Goal: Task Accomplishment & Management: Use online tool/utility

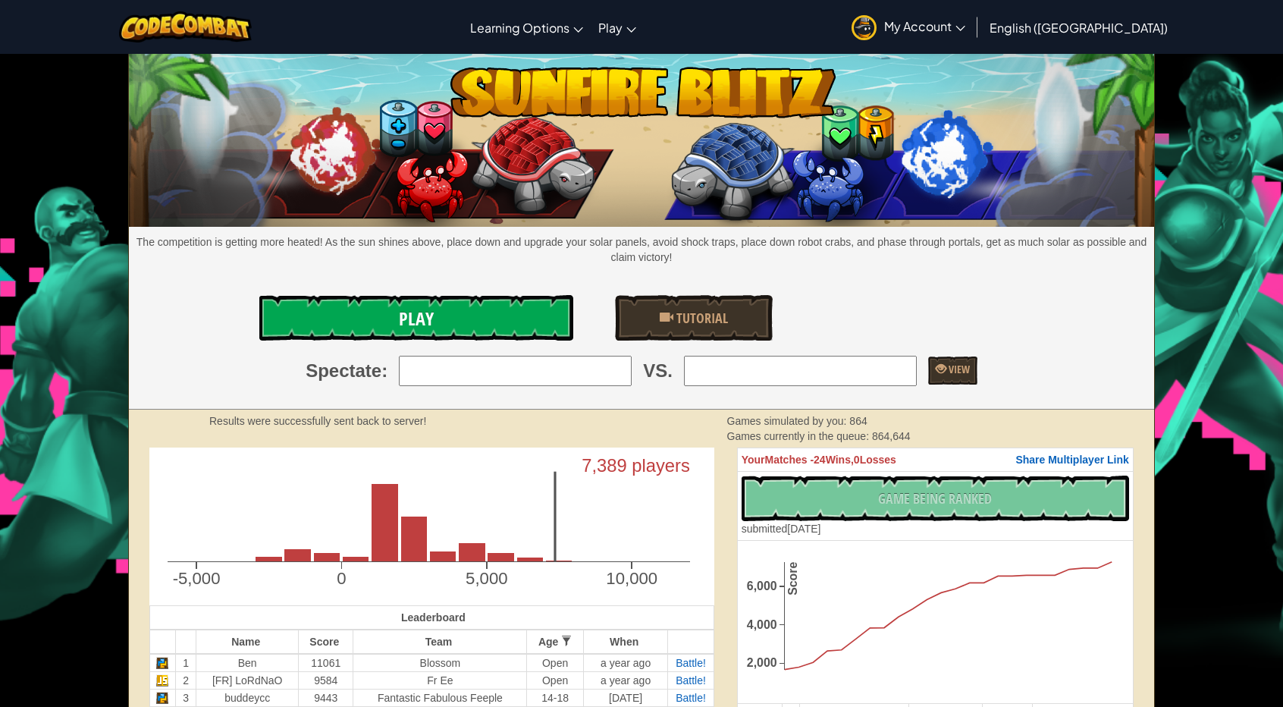
click at [534, 295] on link "Play" at bounding box center [416, 317] width 314 height 45
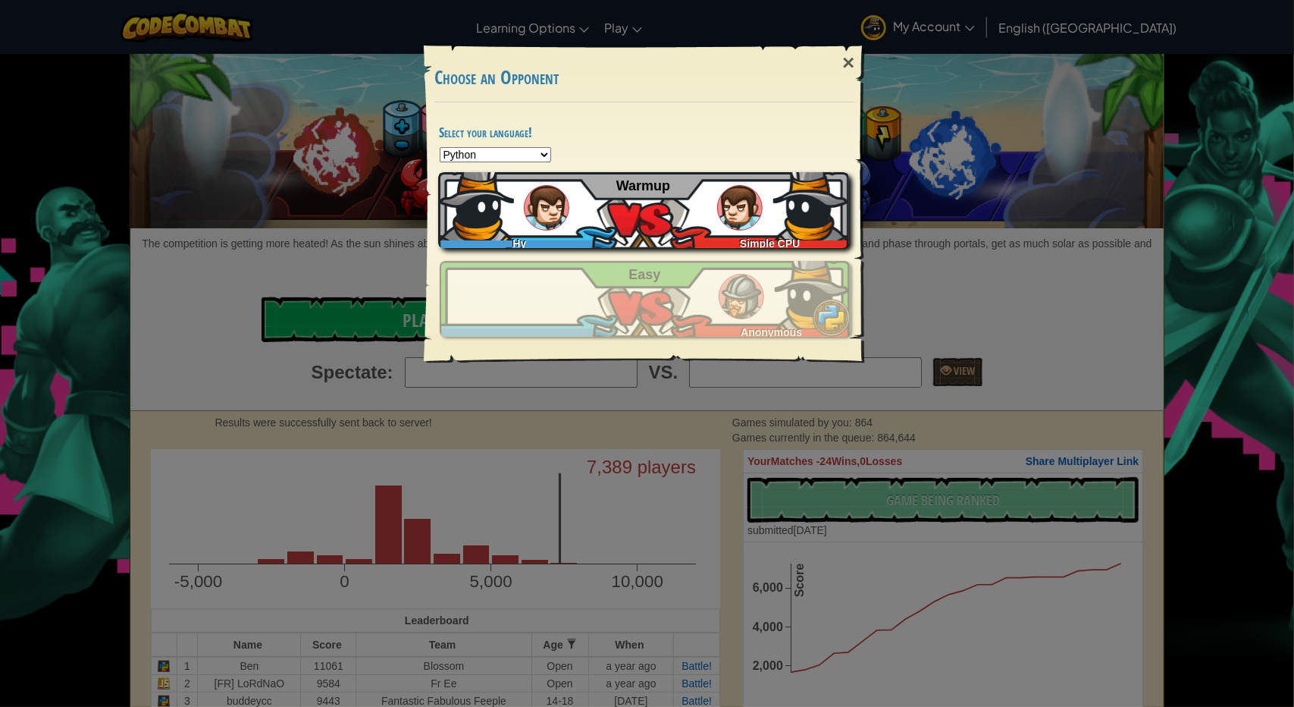
click at [568, 202] on div "_Hy Simple CPU Warmup" at bounding box center [643, 210] width 411 height 76
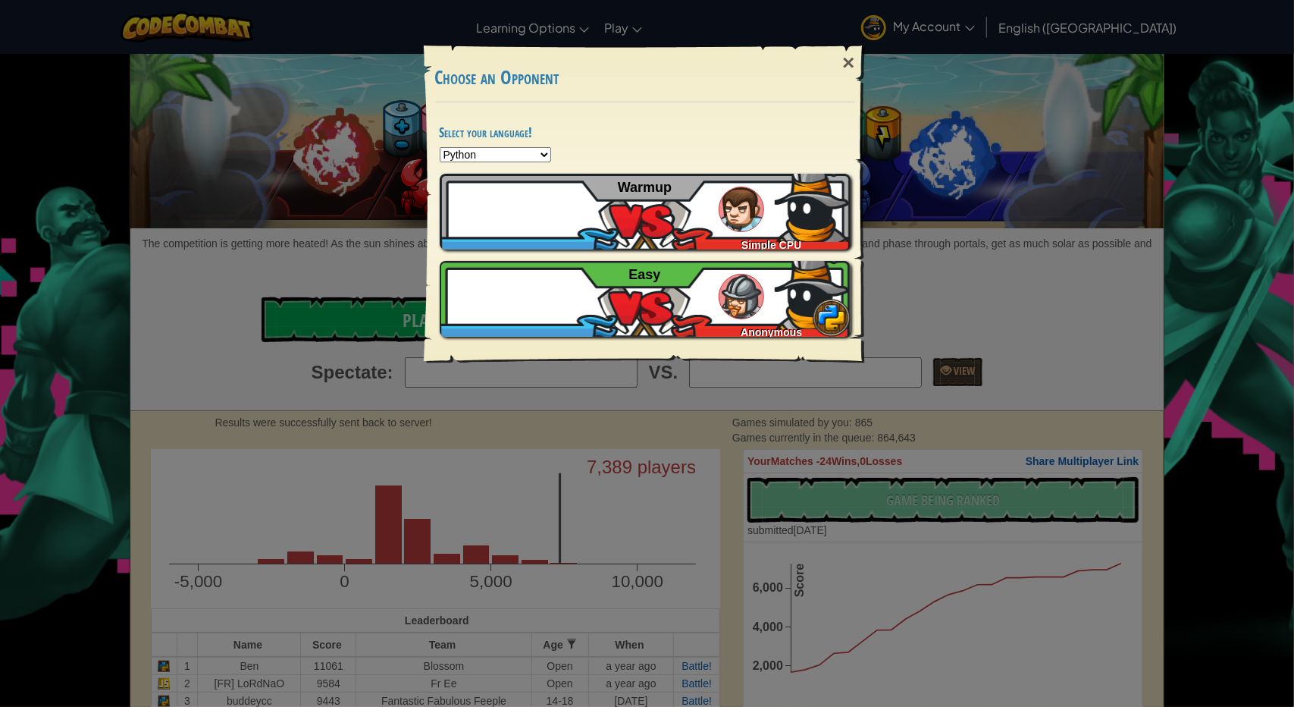
click at [372, 315] on div "× Choose an Opponent Select your language! Python JavaScript CoffeeScript Lua C…" at bounding box center [647, 353] width 1294 height 707
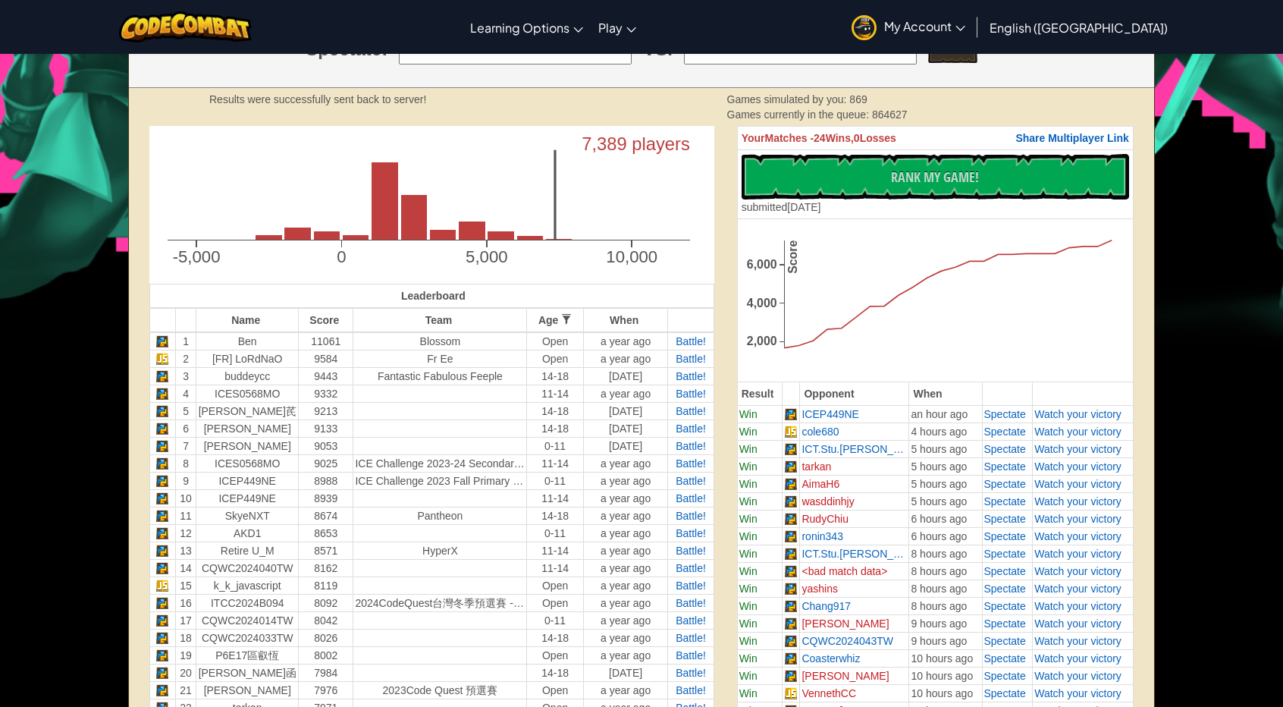
scroll to position [299, 0]
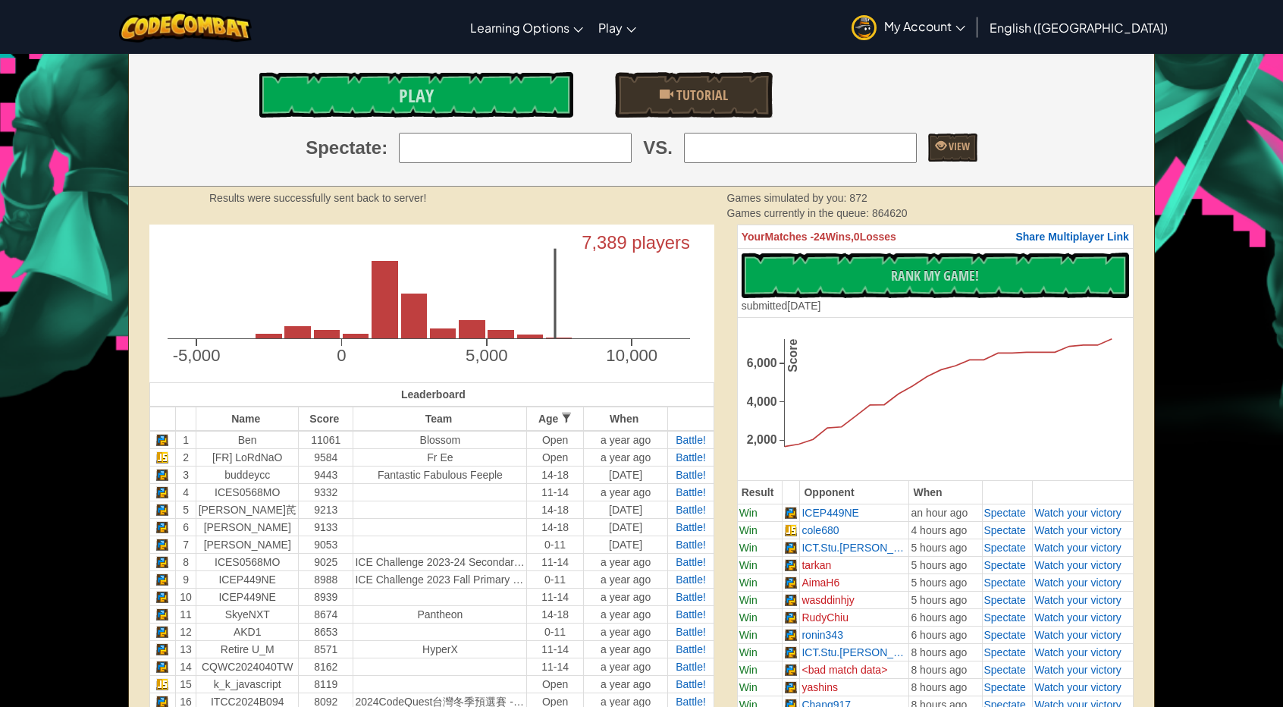
scroll to position [371, 0]
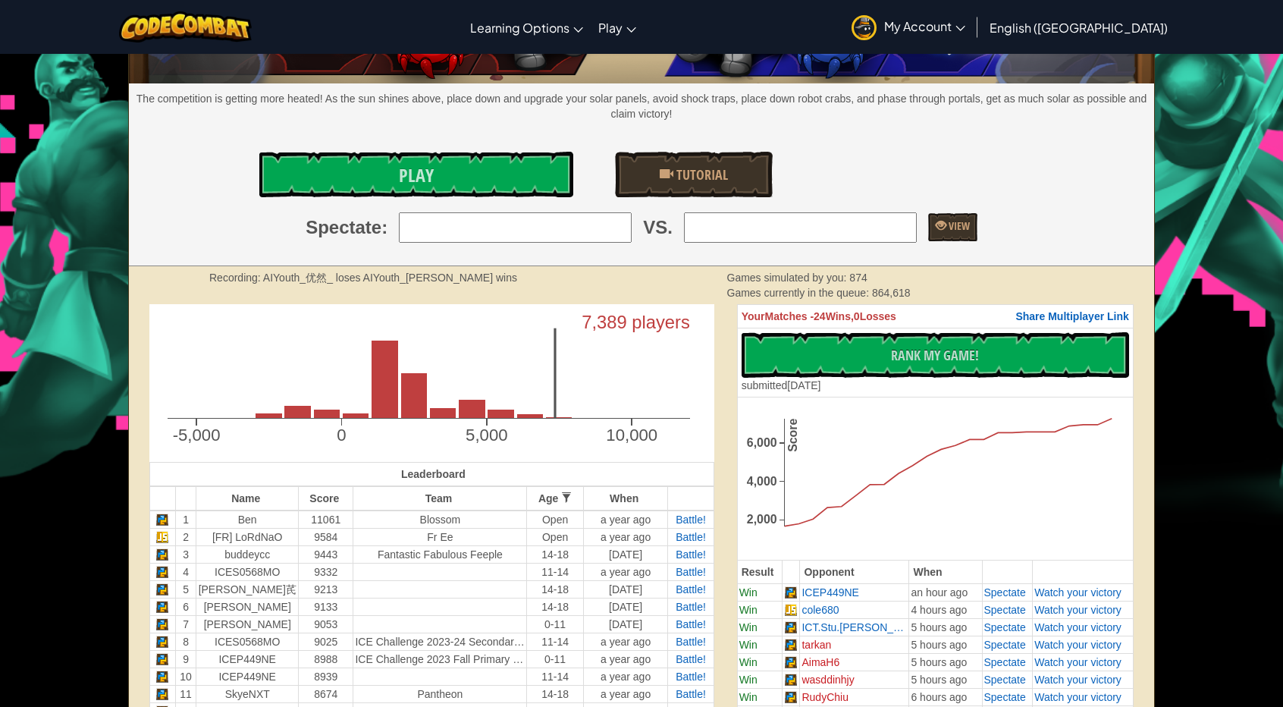
scroll to position [291, 0]
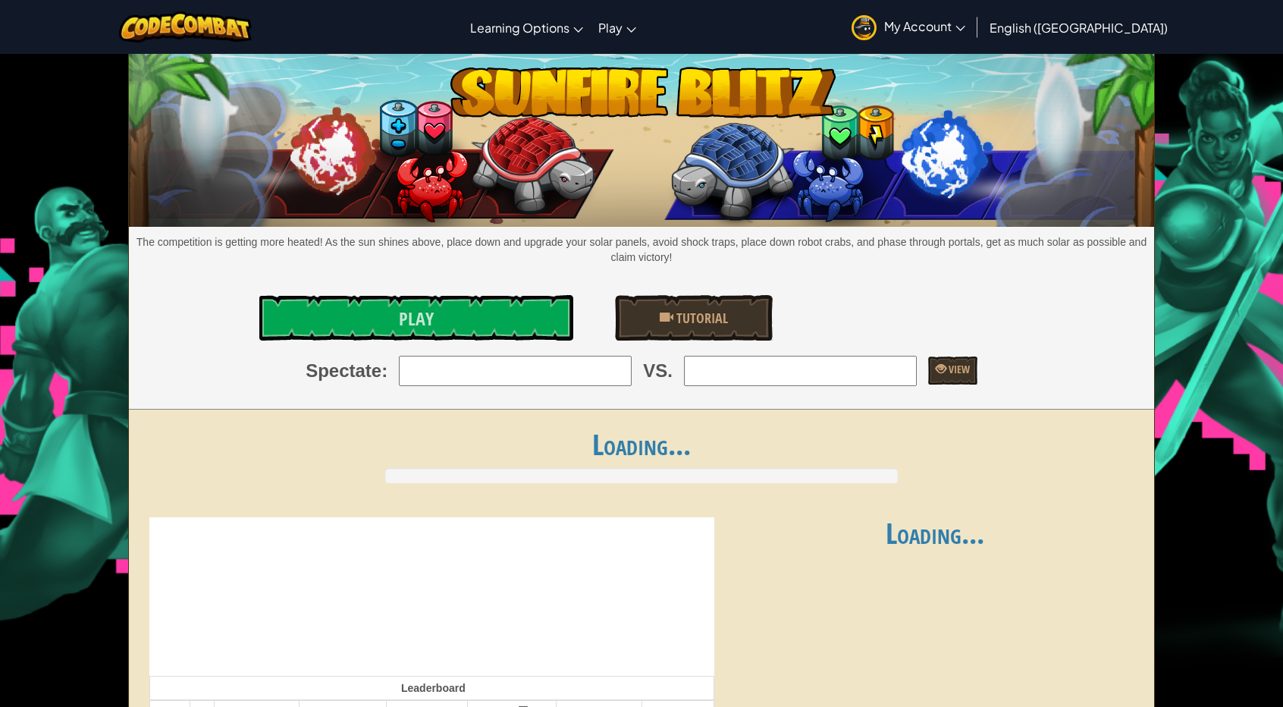
scroll to position [291, 0]
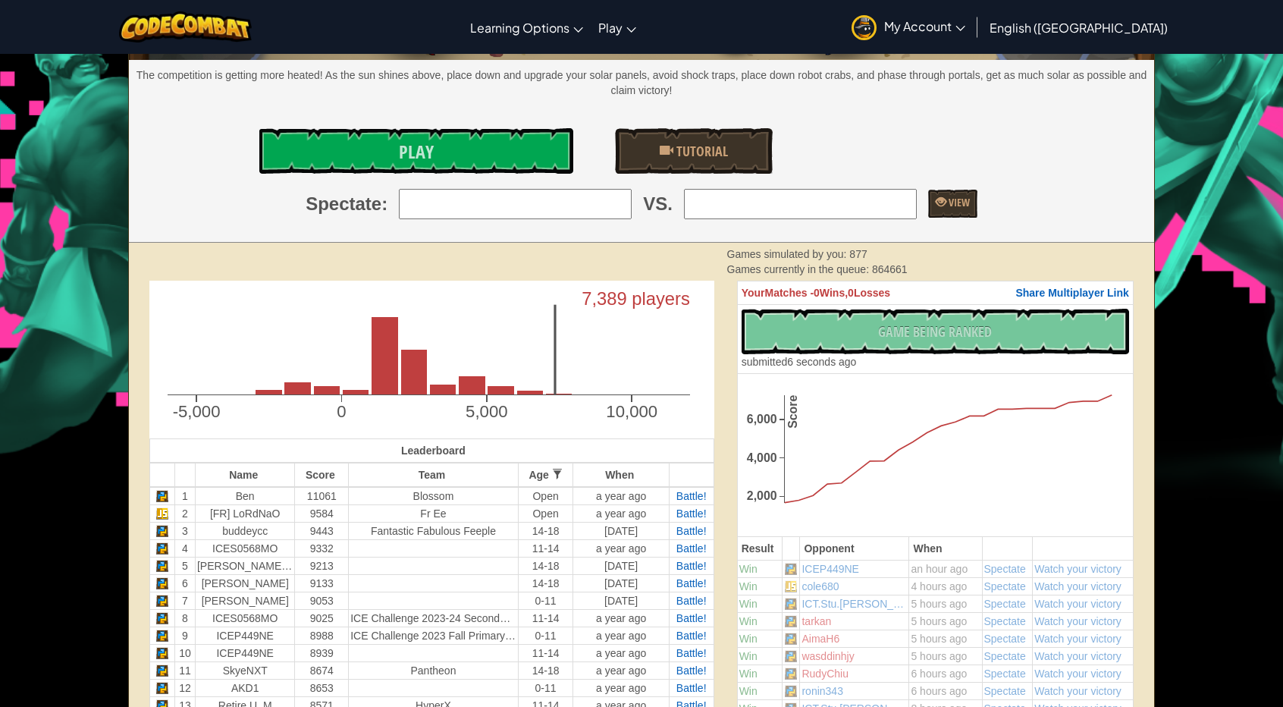
scroll to position [64, 0]
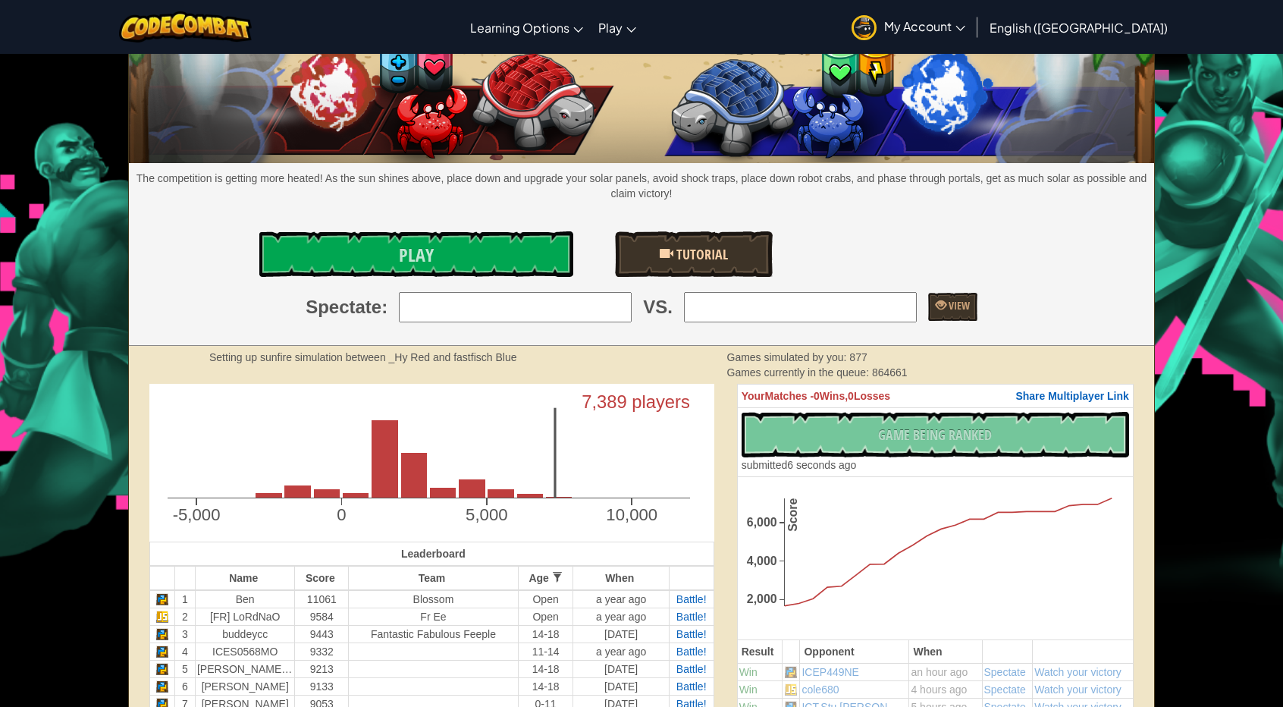
drag, startPoint x: 513, startPoint y: 158, endPoint x: 623, endPoint y: 124, distance: 115.1
click at [517, 292] on input "search" at bounding box center [515, 307] width 233 height 30
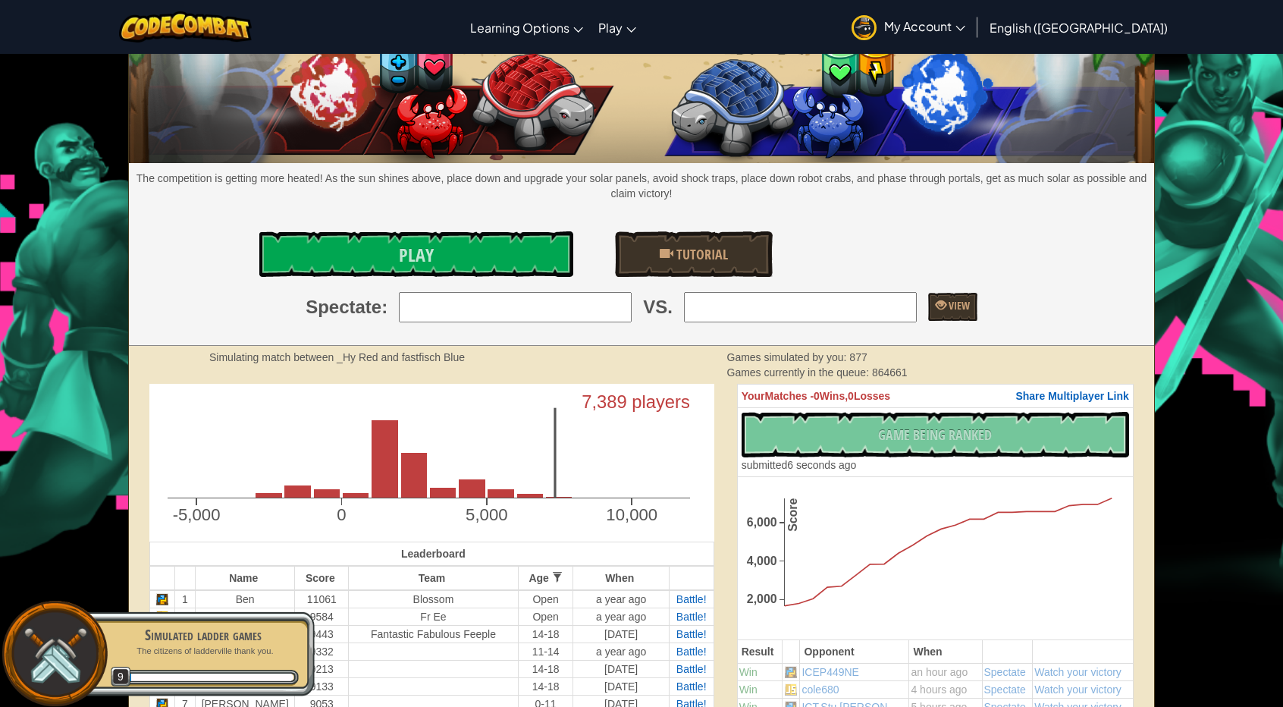
scroll to position [211, 0]
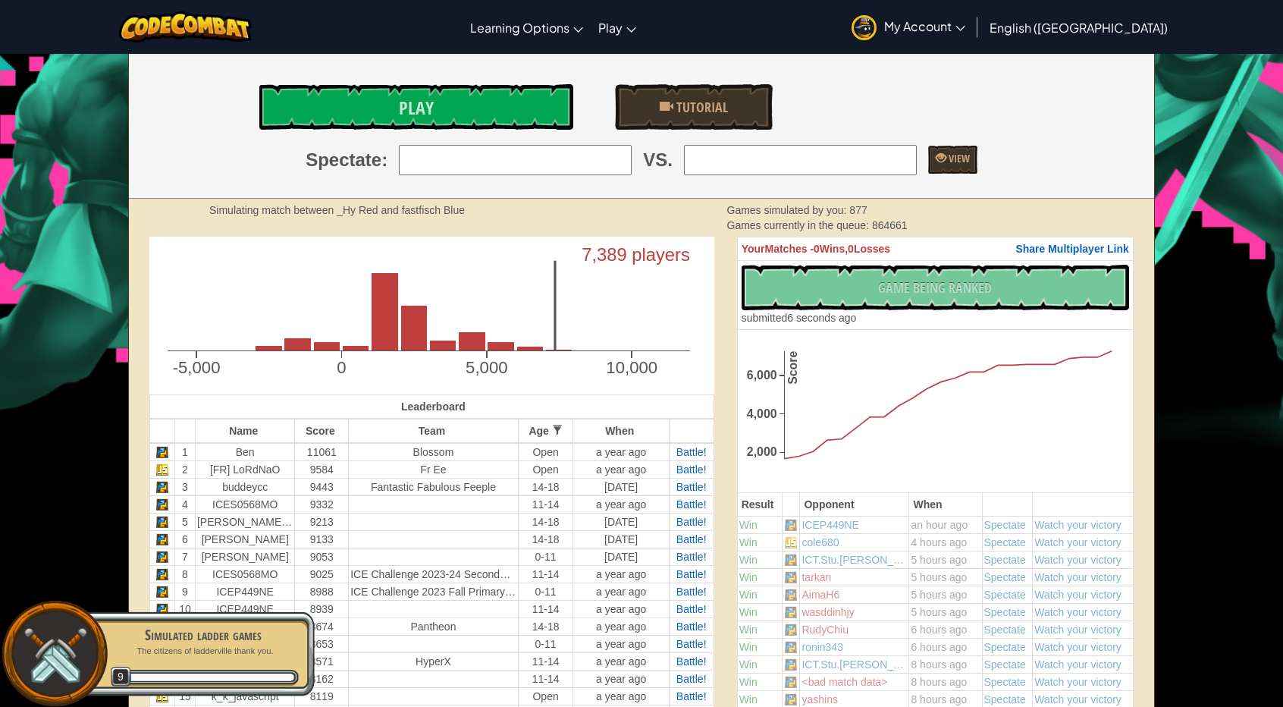
click at [563, 157] on input "search" at bounding box center [515, 160] width 233 height 30
type input "50: _Hy"
drag, startPoint x: 717, startPoint y: 161, endPoint x: 766, endPoint y: 138, distance: 53.9
click at [728, 155] on input "search" at bounding box center [800, 160] width 233 height 30
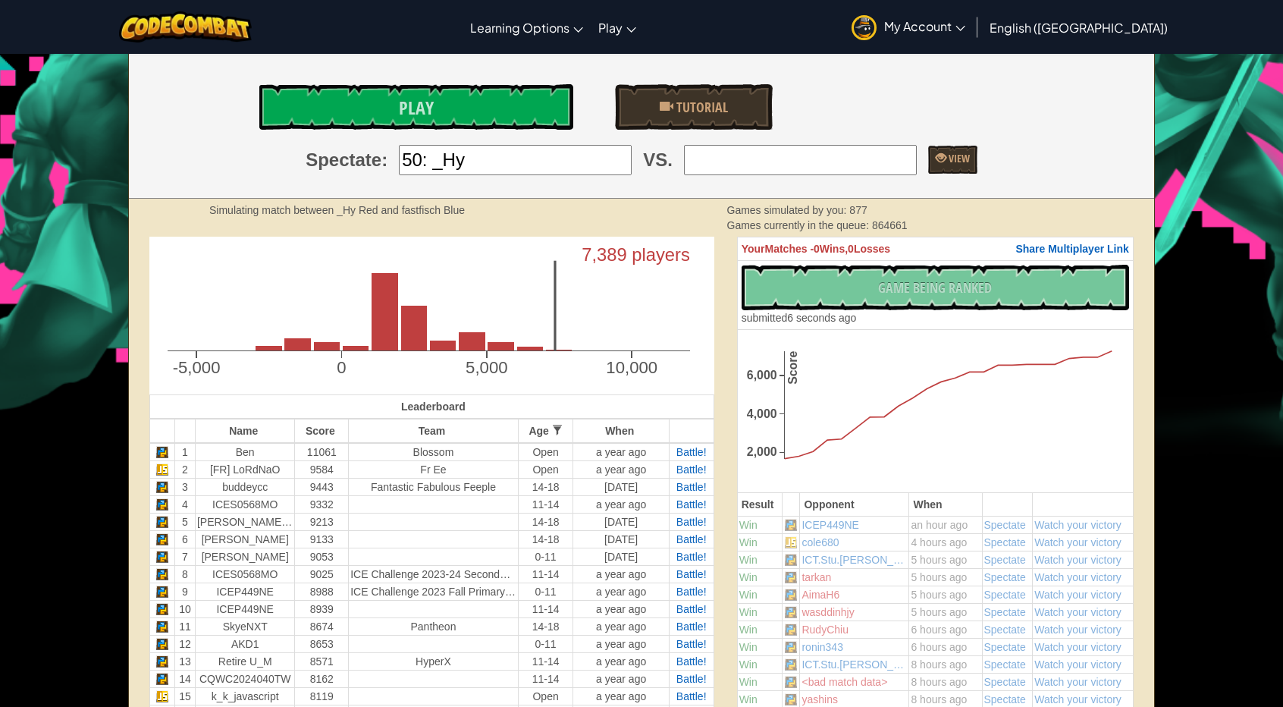
type input "3: buddeycc"
click at [946, 160] on span "View" at bounding box center [958, 158] width 24 height 14
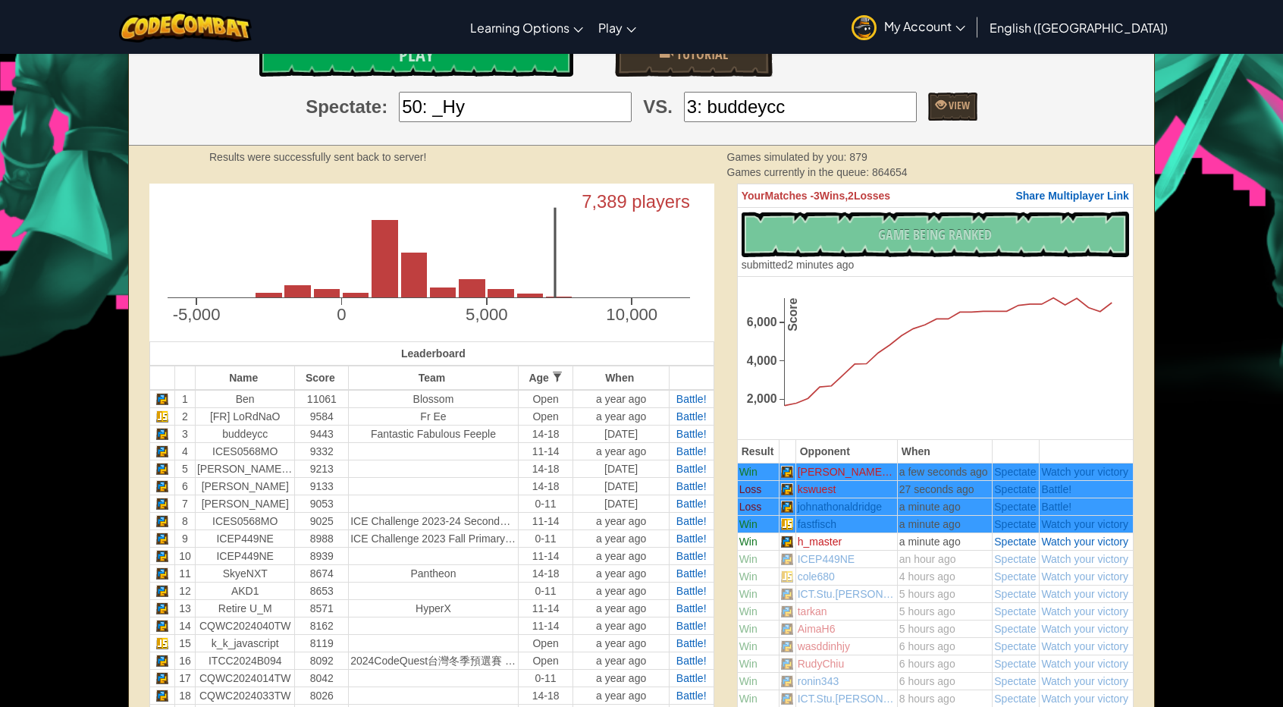
scroll to position [287, 0]
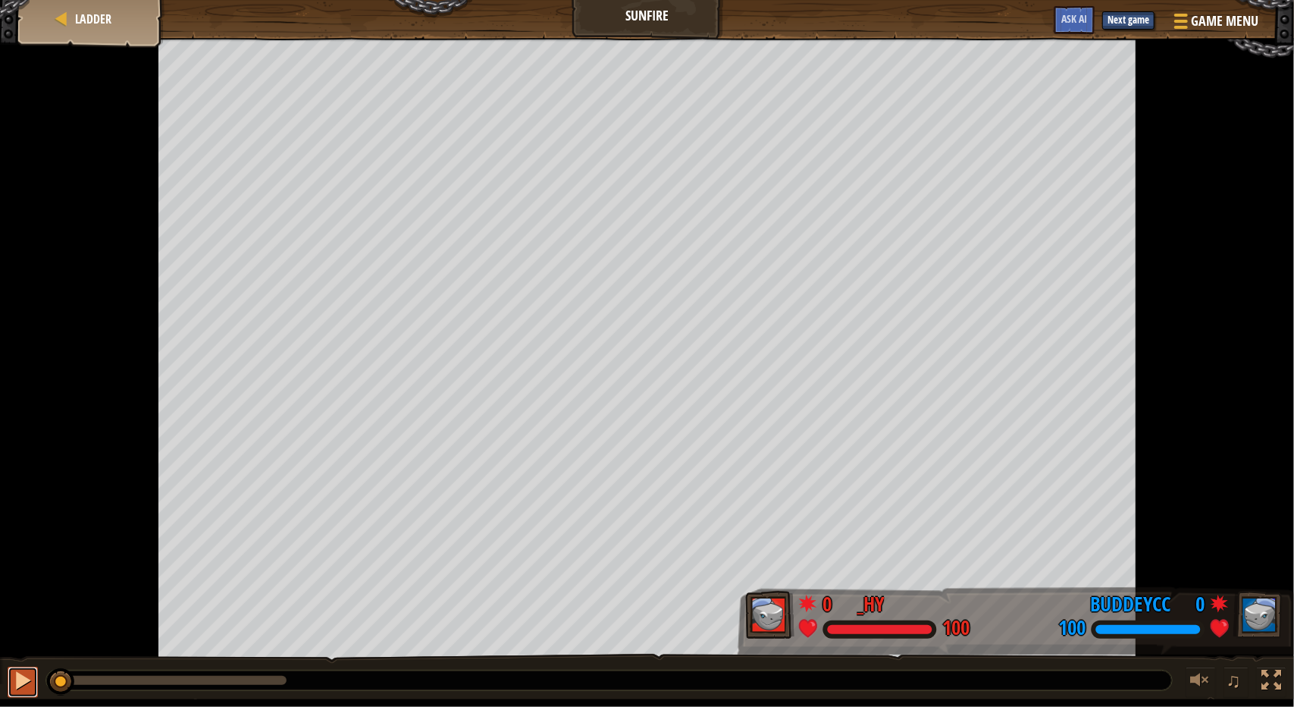
click at [17, 677] on div at bounding box center [23, 680] width 20 height 20
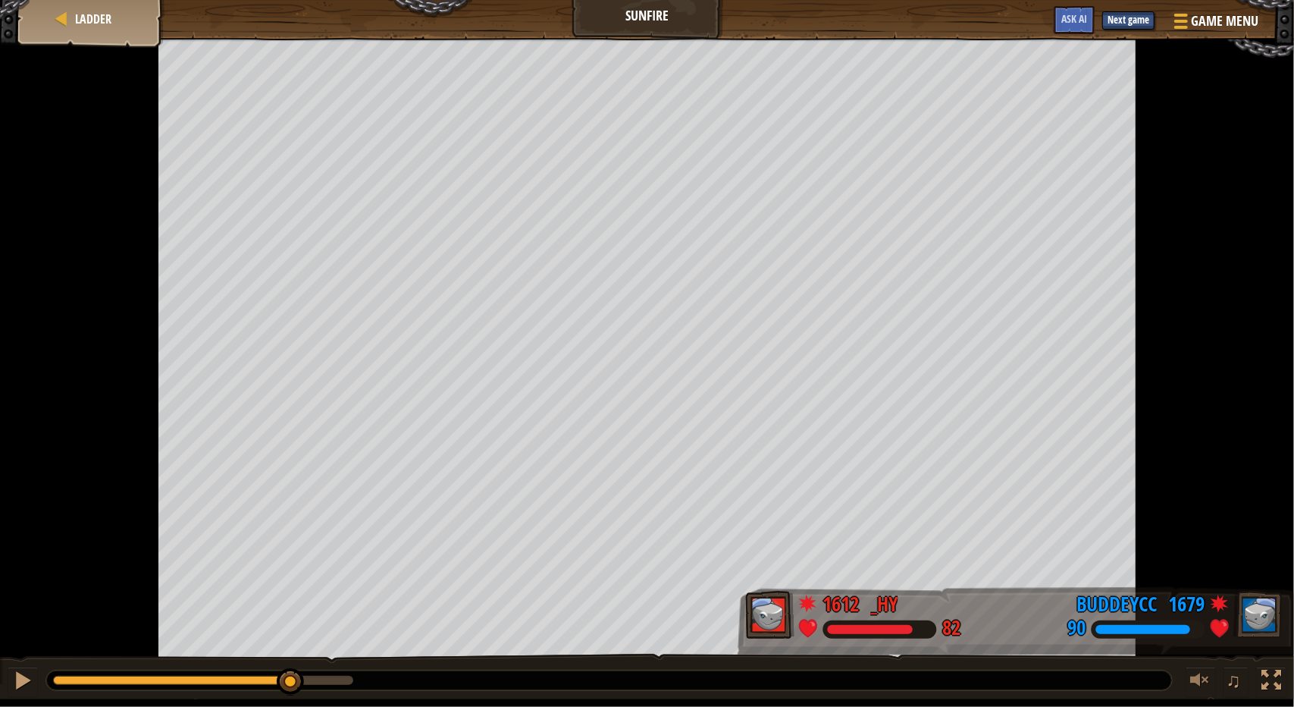
drag, startPoint x: 196, startPoint y: 677, endPoint x: 571, endPoint y: 680, distance: 375.3
click at [571, 680] on div at bounding box center [609, 680] width 1126 height 20
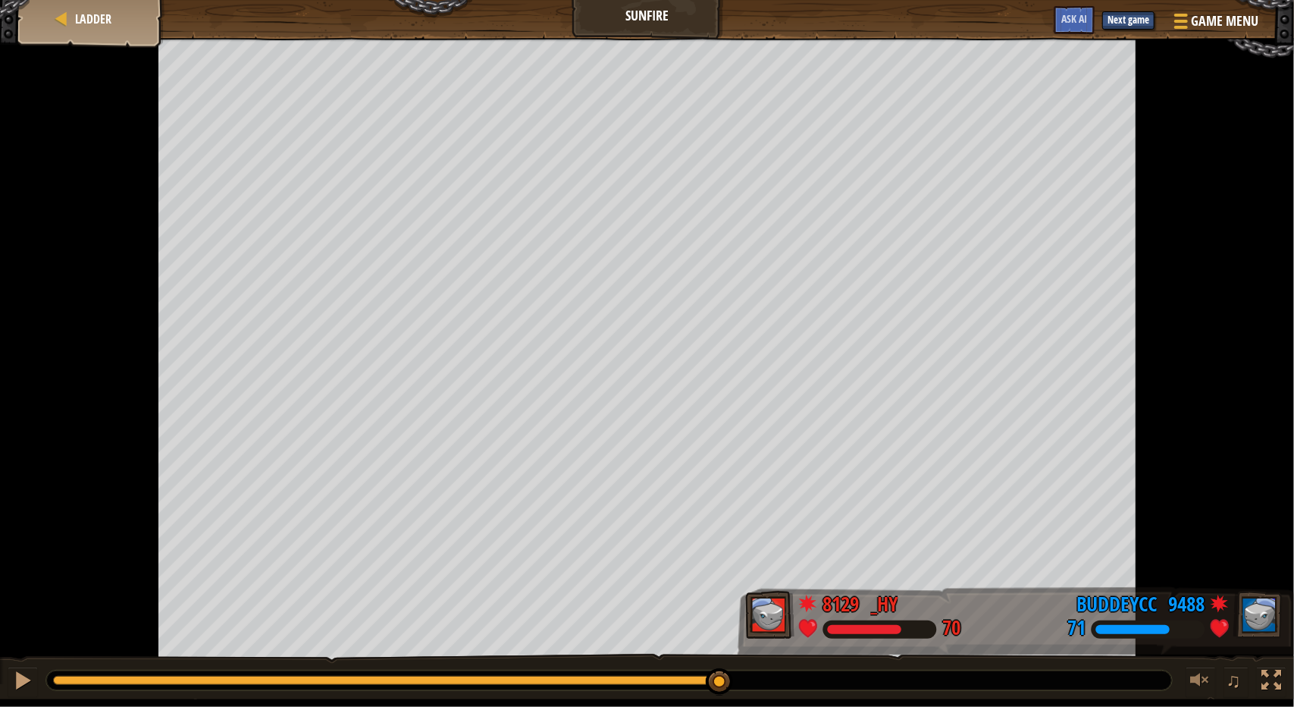
drag, startPoint x: 659, startPoint y: 679, endPoint x: 998, endPoint y: 682, distance: 338.9
click at [998, 682] on div at bounding box center [609, 680] width 1126 height 20
drag, startPoint x: 890, startPoint y: 681, endPoint x: 1170, endPoint y: 676, distance: 279.8
click at [1170, 676] on div at bounding box center [609, 680] width 1126 height 20
drag, startPoint x: 911, startPoint y: 681, endPoint x: 1152, endPoint y: 685, distance: 241.2
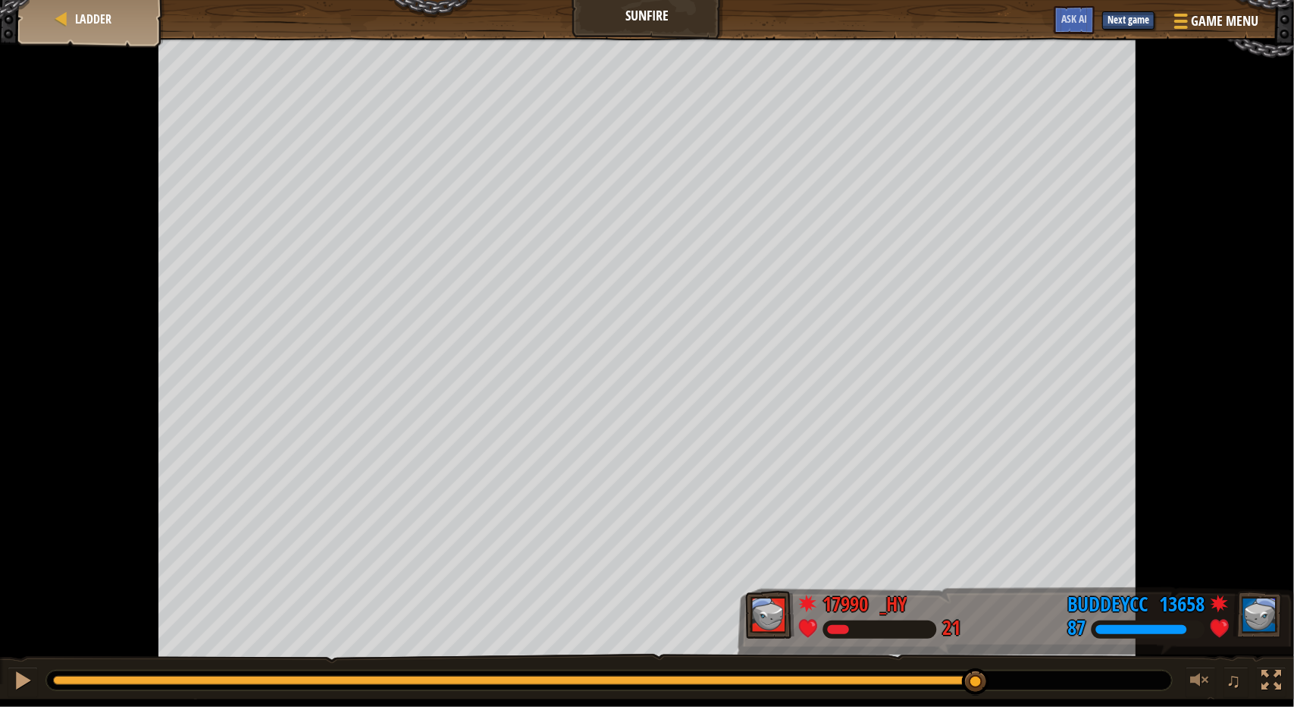
click at [1152, 685] on div at bounding box center [609, 680] width 1126 height 20
drag, startPoint x: 998, startPoint y: 679, endPoint x: 1196, endPoint y: 679, distance: 197.9
click at [1196, 679] on div "♫" at bounding box center [647, 676] width 1294 height 45
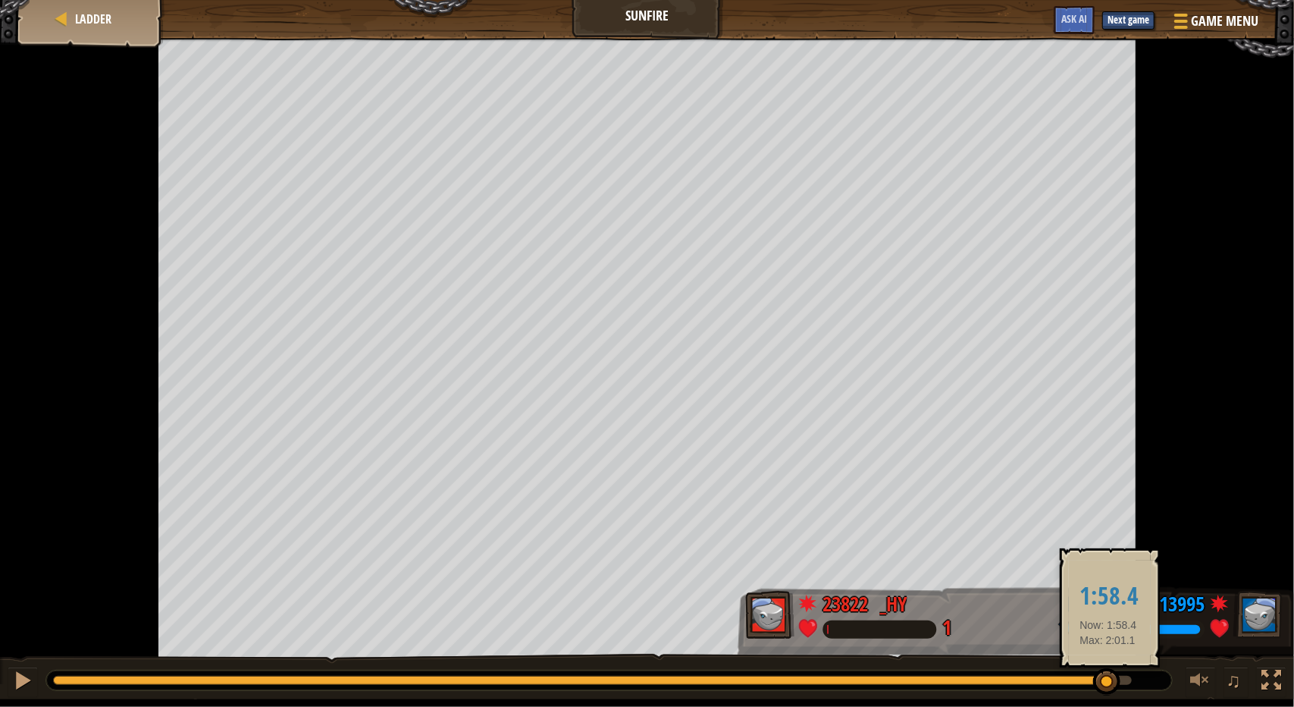
drag, startPoint x: 1216, startPoint y: 677, endPoint x: 1108, endPoint y: 676, distance: 107.7
click at [1108, 676] on div at bounding box center [1106, 681] width 27 height 27
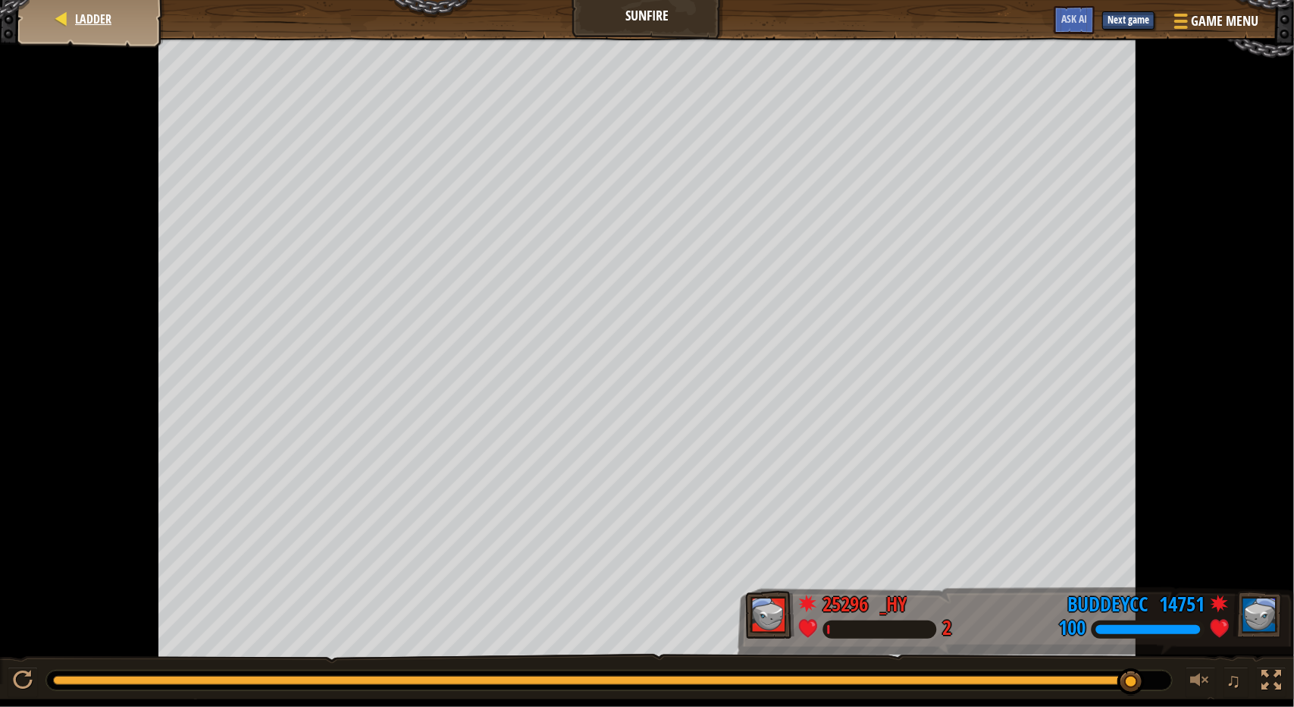
click at [88, 34] on div "Ladder" at bounding box center [90, 19] width 121 height 38
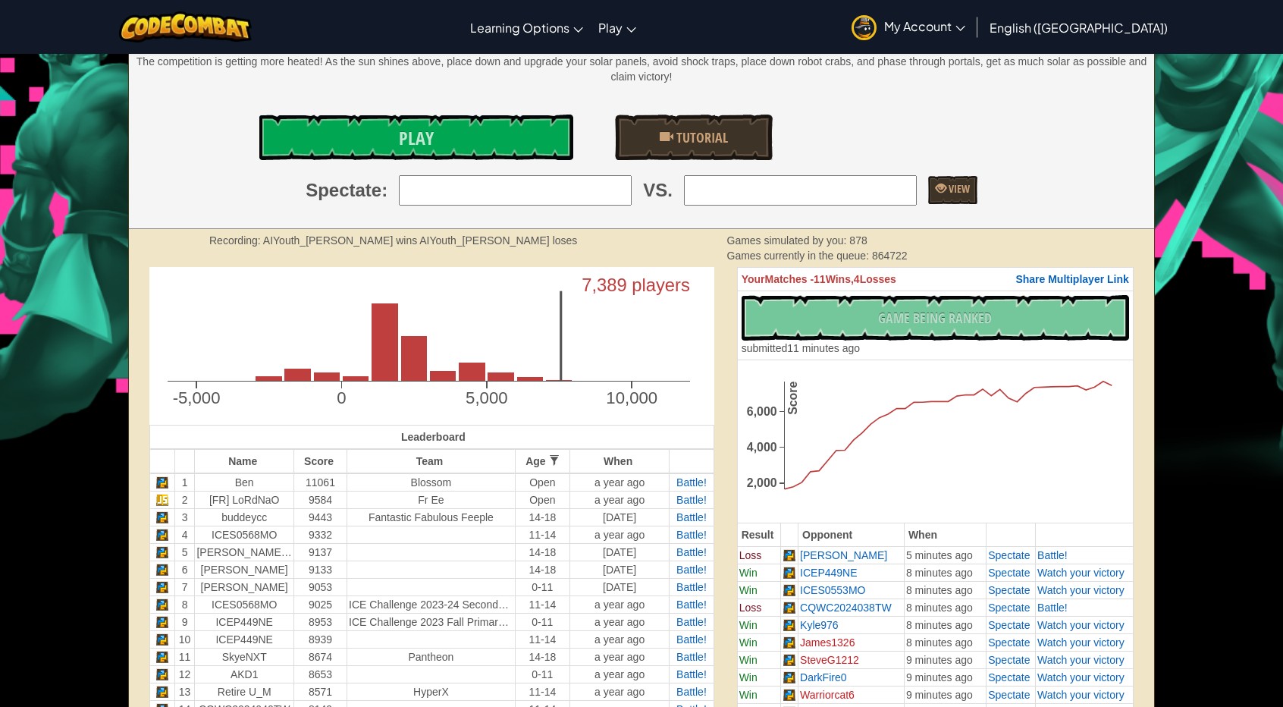
scroll to position [303, 0]
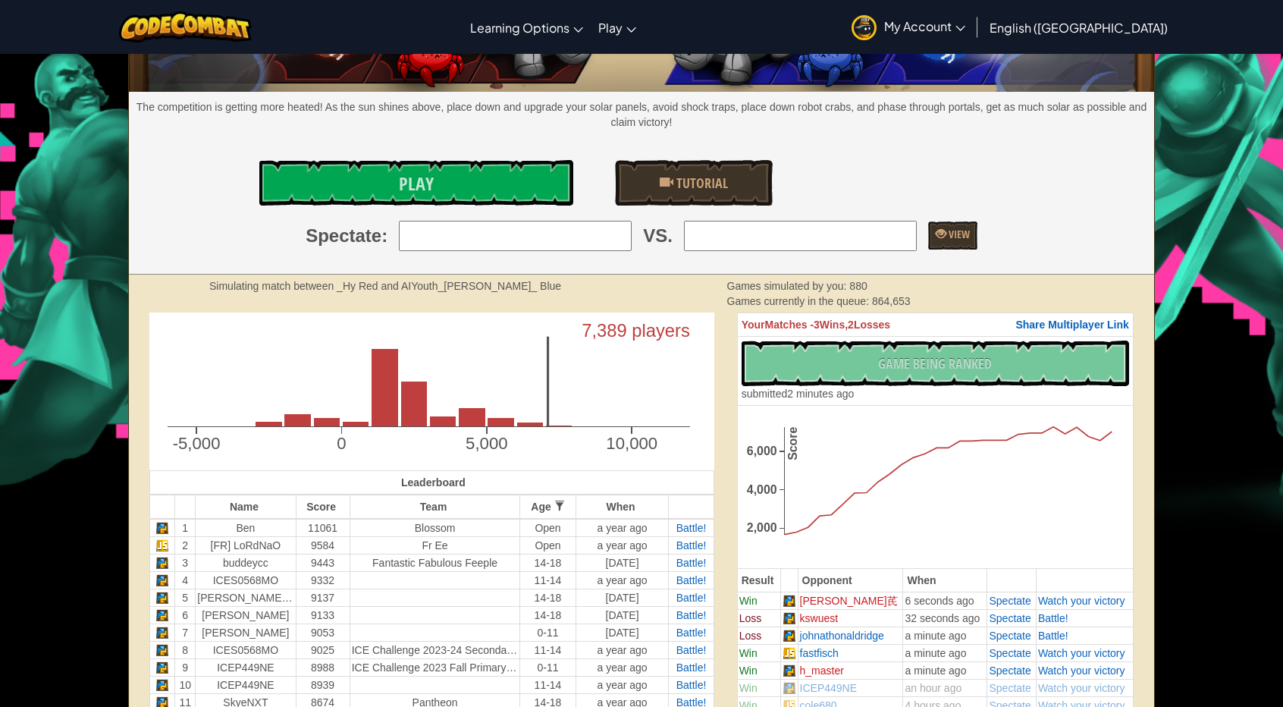
scroll to position [283, 0]
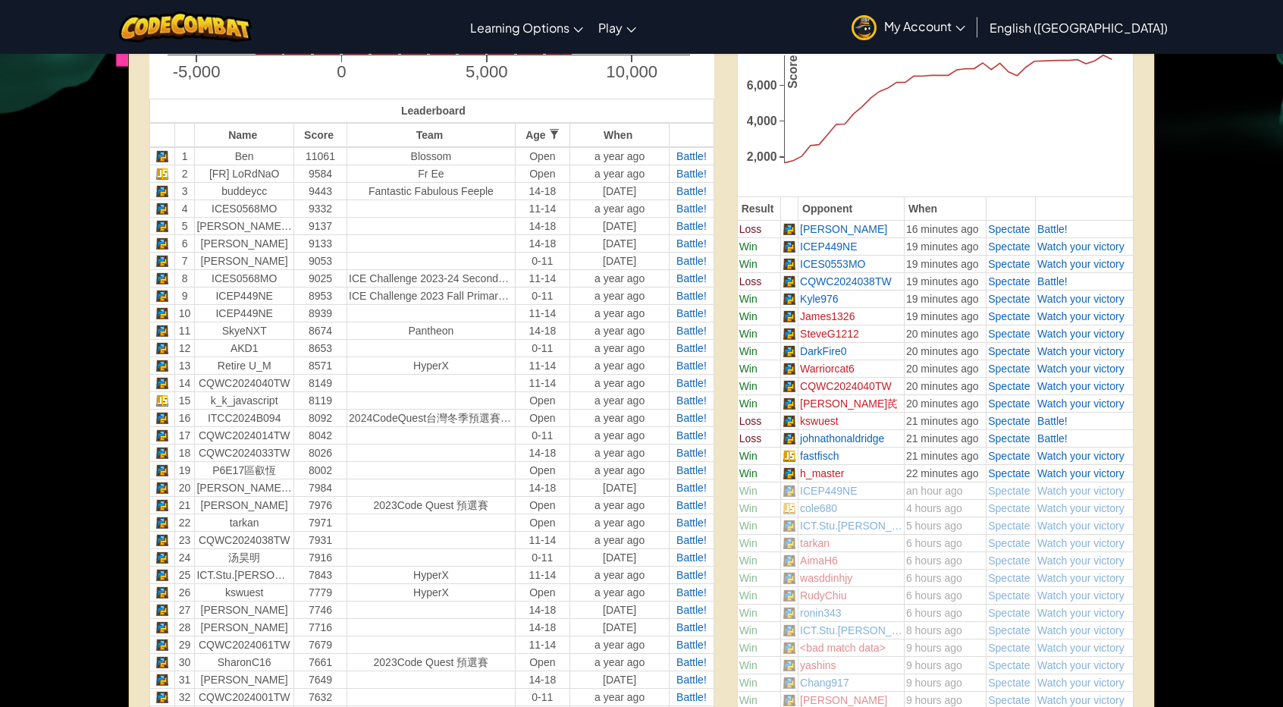
scroll to position [510, 0]
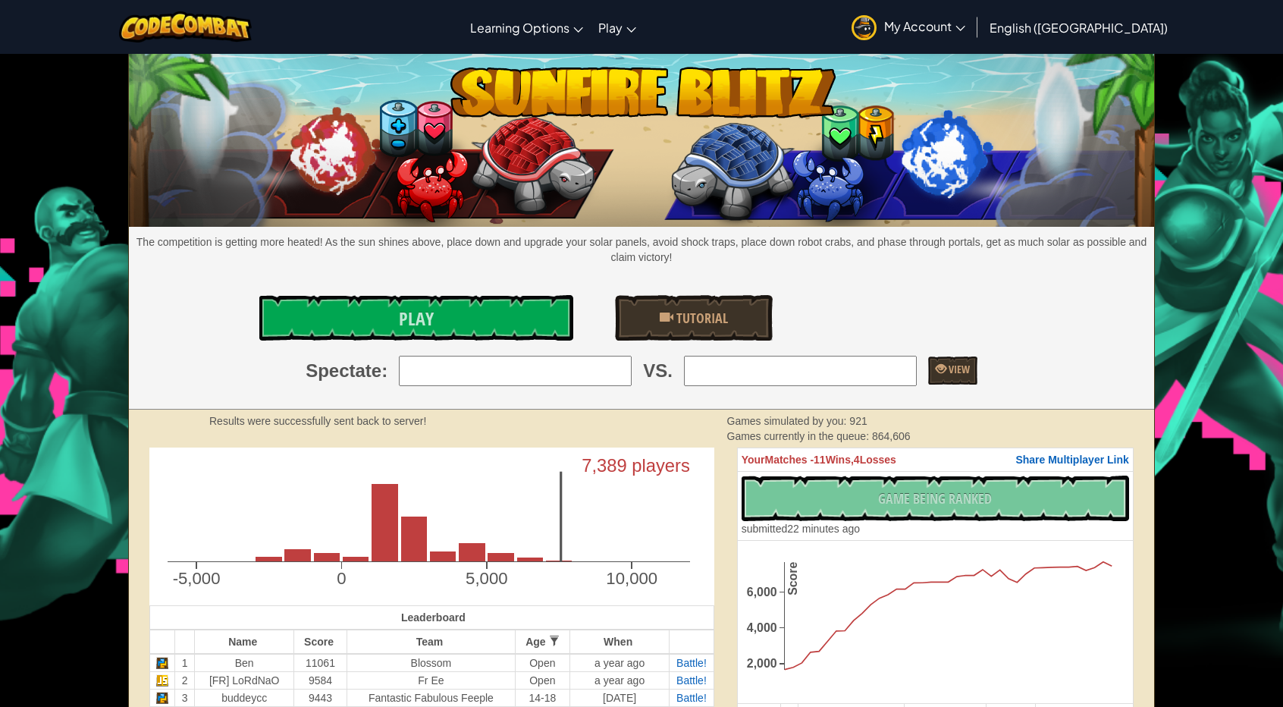
scroll to position [303, 0]
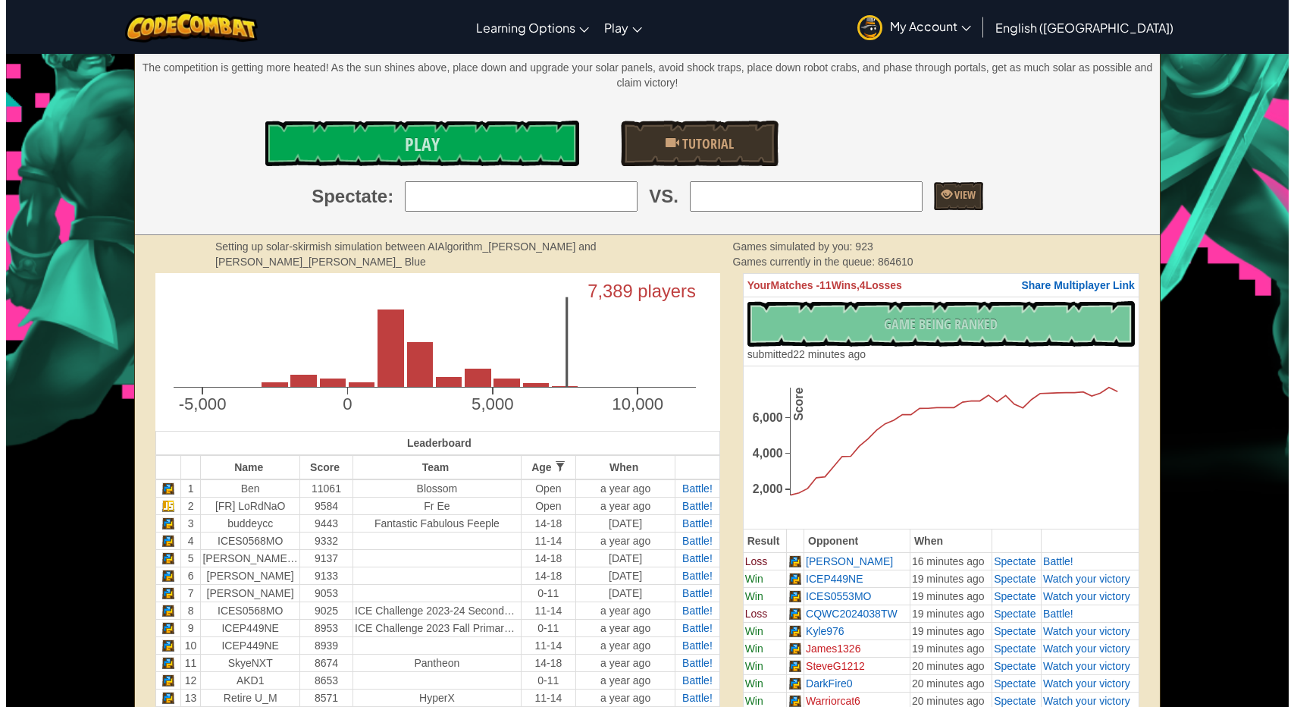
scroll to position [149, 0]
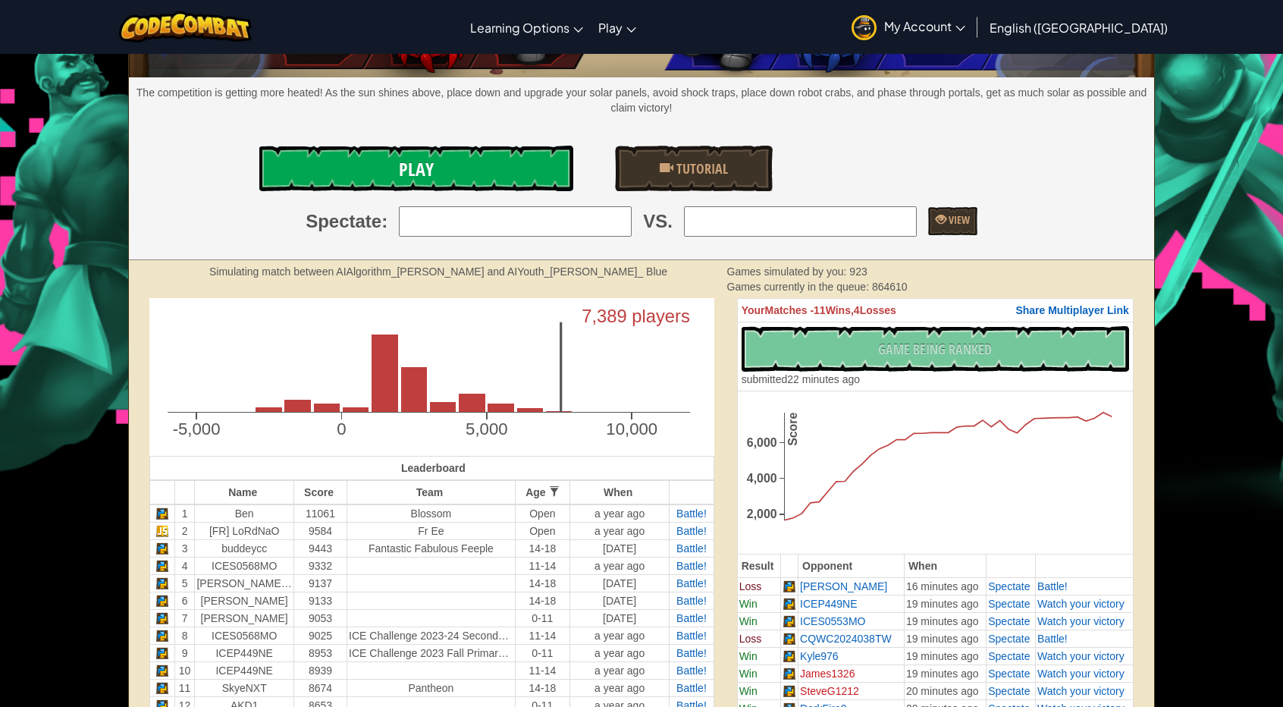
click at [525, 171] on link "Play" at bounding box center [416, 168] width 314 height 45
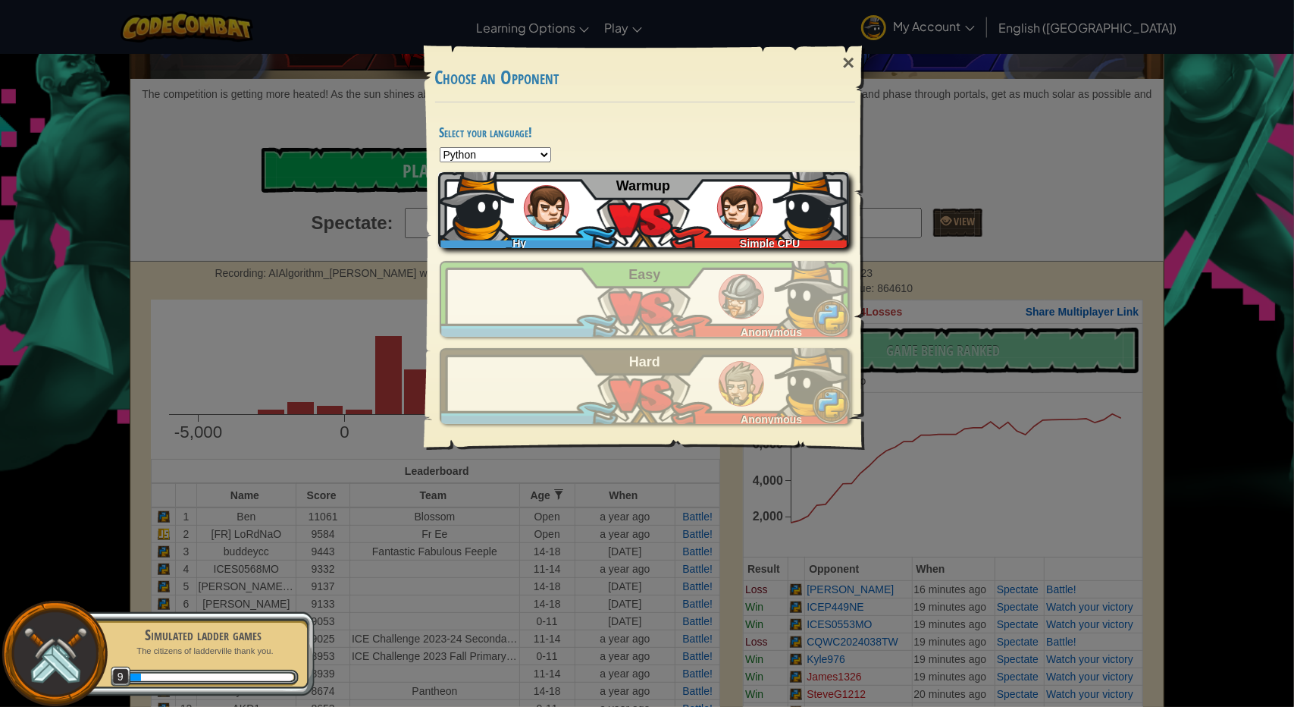
click at [546, 205] on div "_Hy Simple CPU Warmup" at bounding box center [643, 210] width 411 height 76
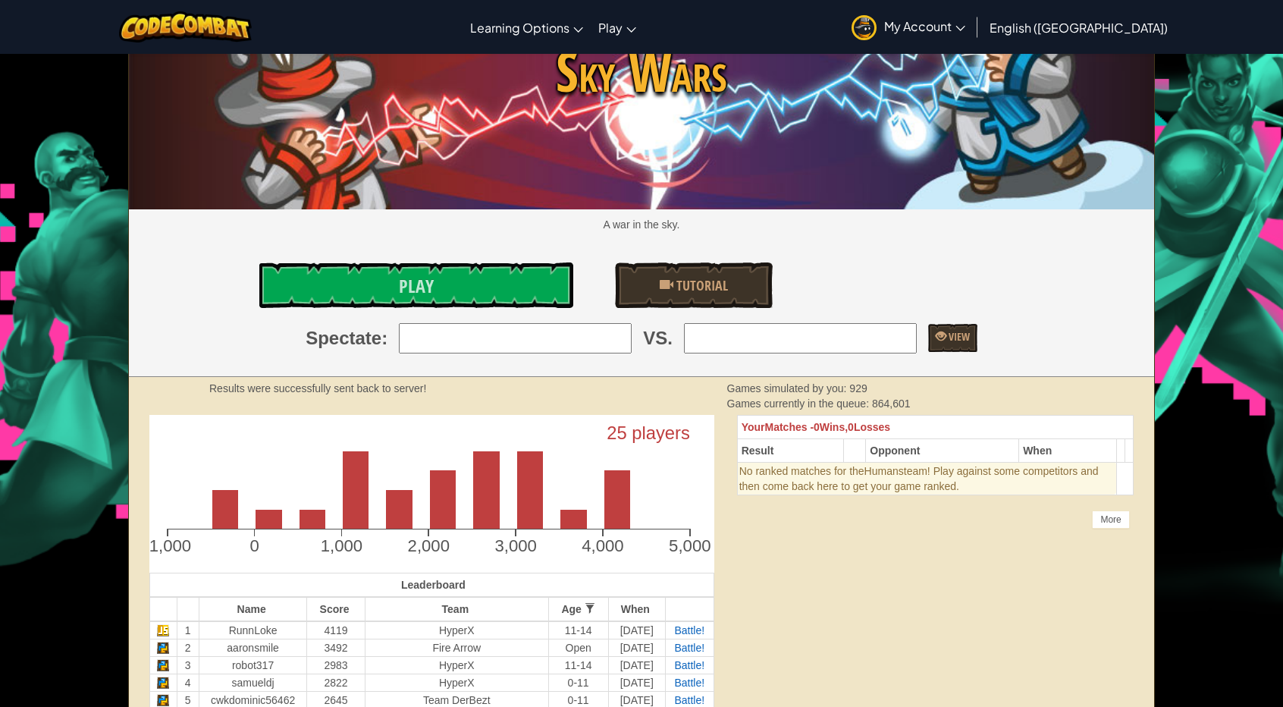
scroll to position [76, 0]
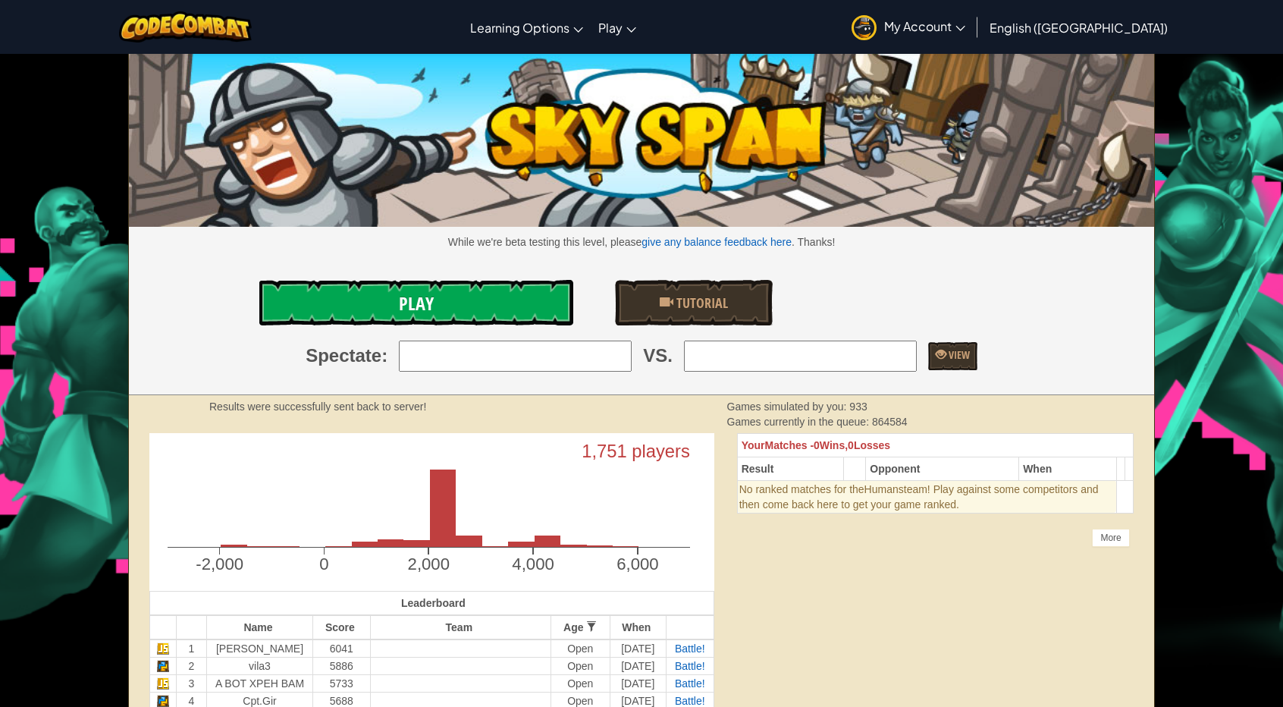
click at [475, 296] on link "Play" at bounding box center [416, 302] width 314 height 45
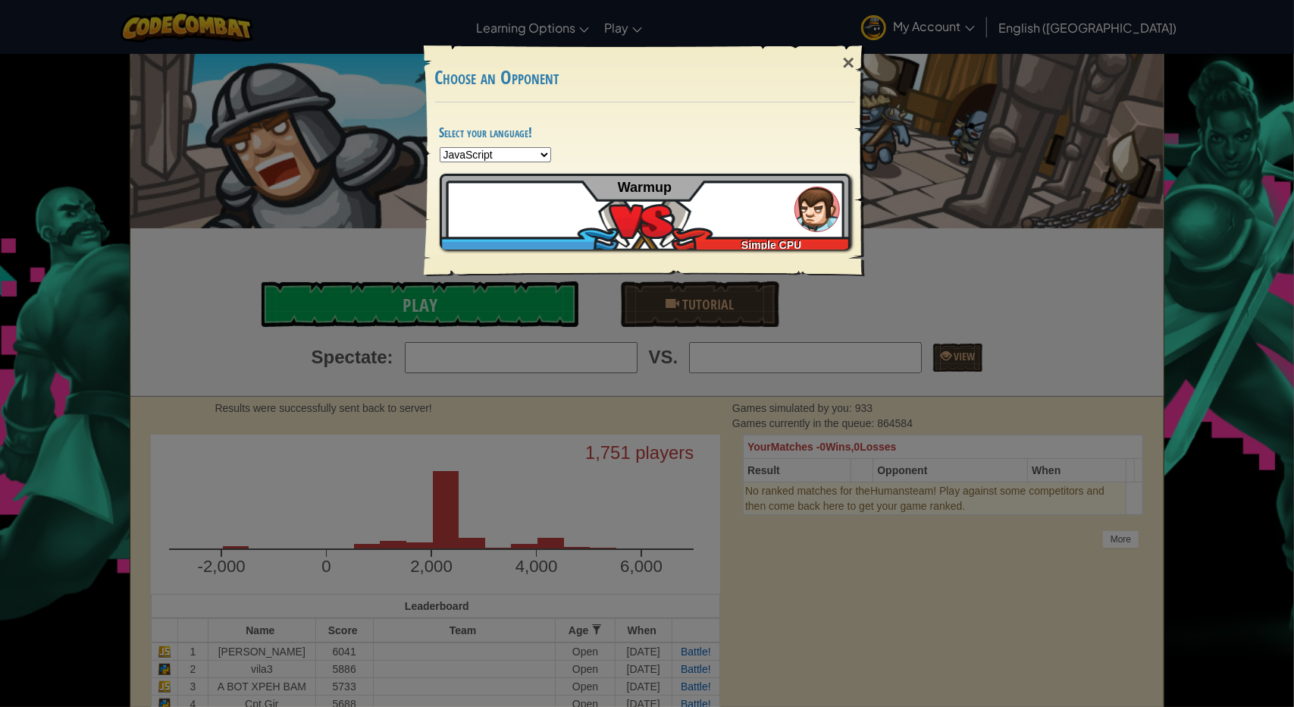
click at [464, 156] on select "Python JavaScript CoffeeScript Lua C++ Java (Experimental)" at bounding box center [495, 154] width 111 height 15
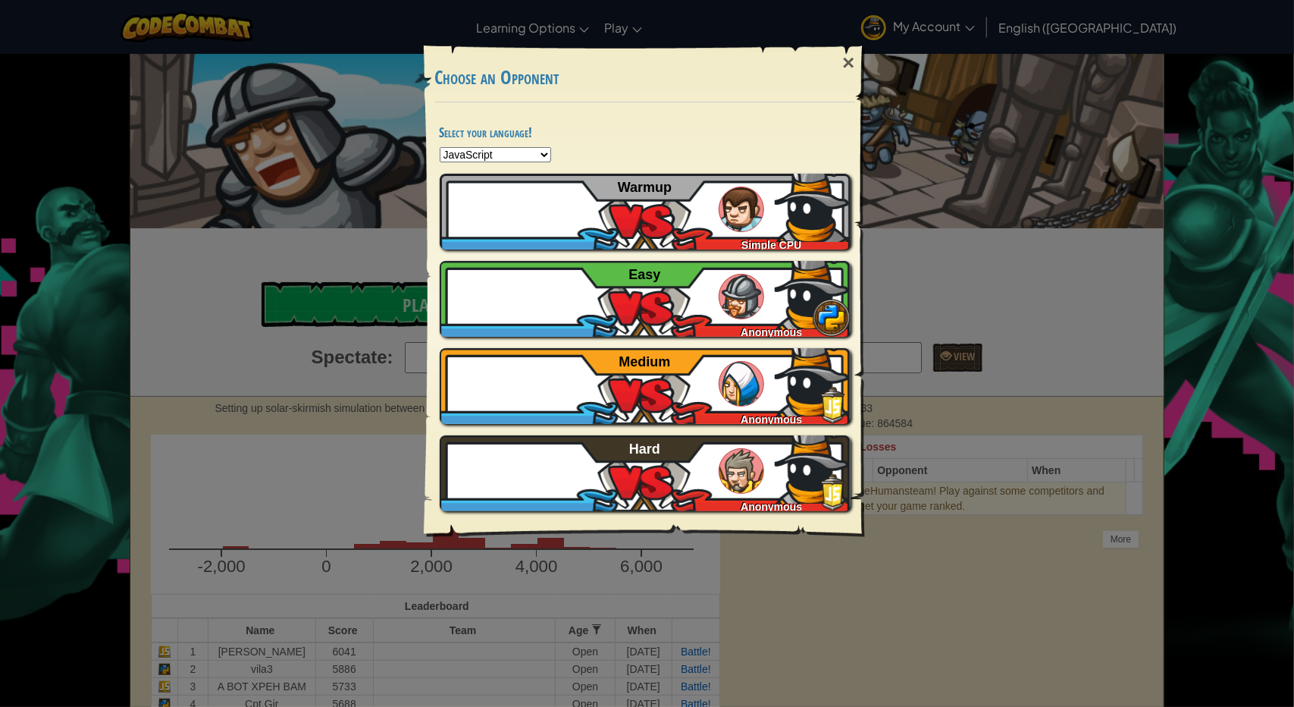
click at [472, 177] on img at bounding box center [478, 204] width 76 height 76
click at [508, 152] on select "Python JavaScript CoffeeScript Lua C++ Java (Experimental)" at bounding box center [495, 154] width 111 height 15
select select "python"
click at [440, 147] on select "Python JavaScript CoffeeScript Lua C++ Java (Experimental)" at bounding box center [495, 154] width 111 height 15
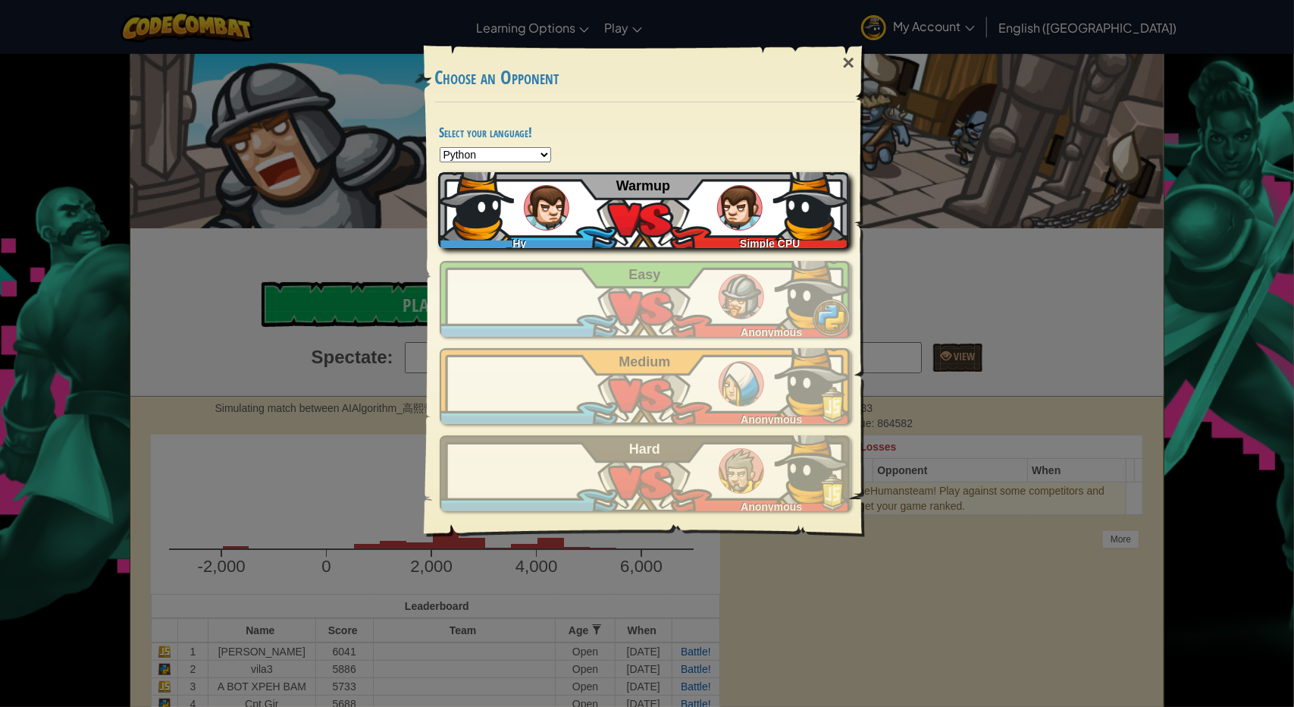
click at [511, 215] on img at bounding box center [476, 203] width 76 height 76
